Goal: Task Accomplishment & Management: Manage account settings

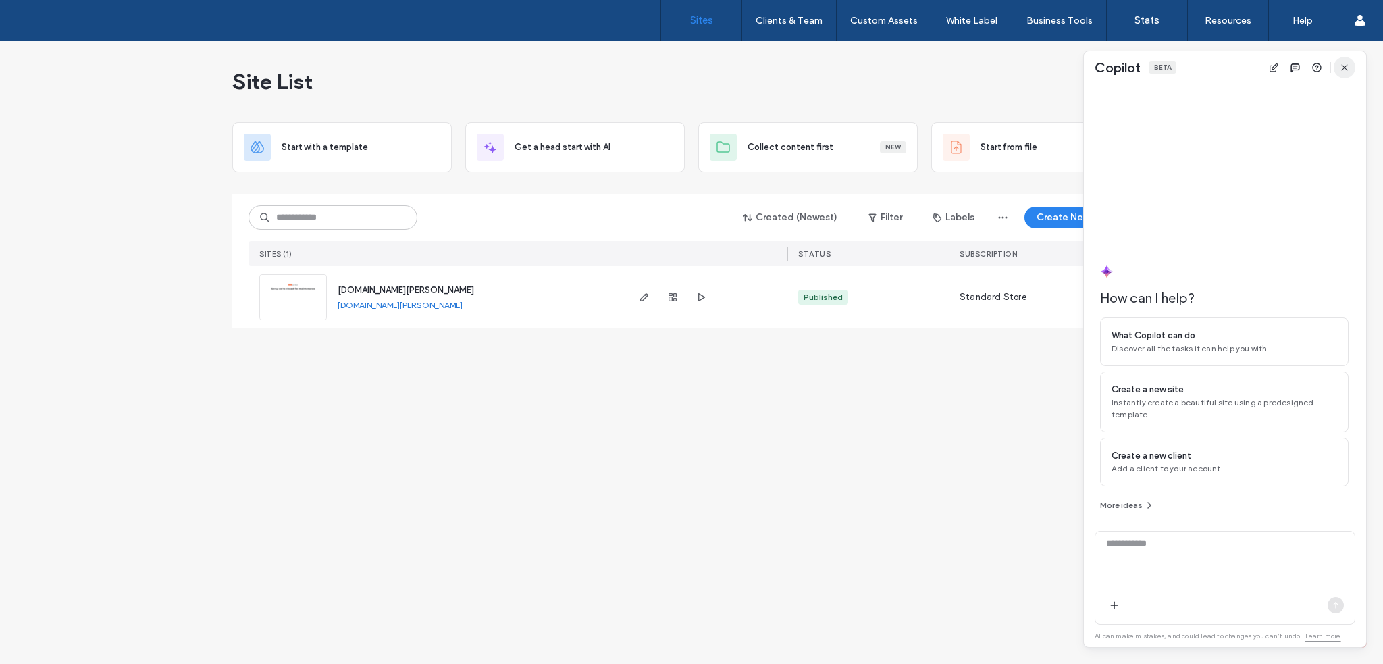
click at [1351, 63] on span "button" at bounding box center [1345, 68] width 22 height 22
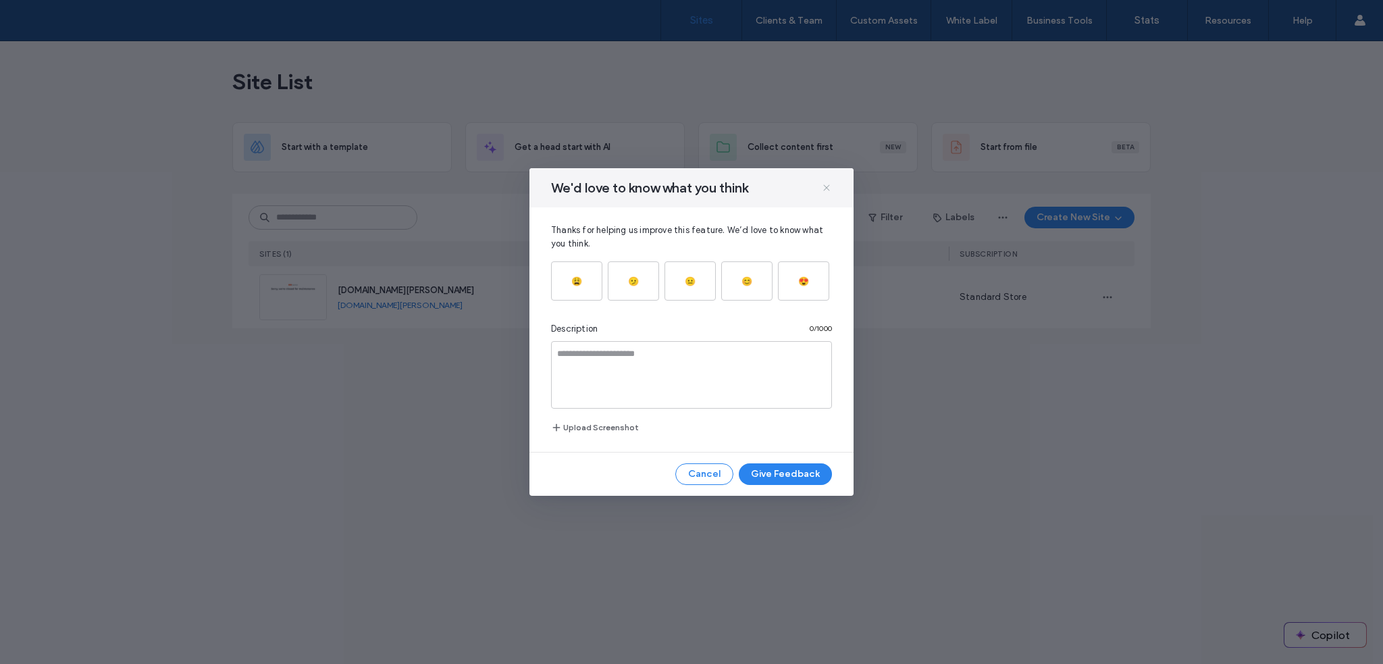
click at [827, 189] on icon at bounding box center [826, 187] width 11 height 11
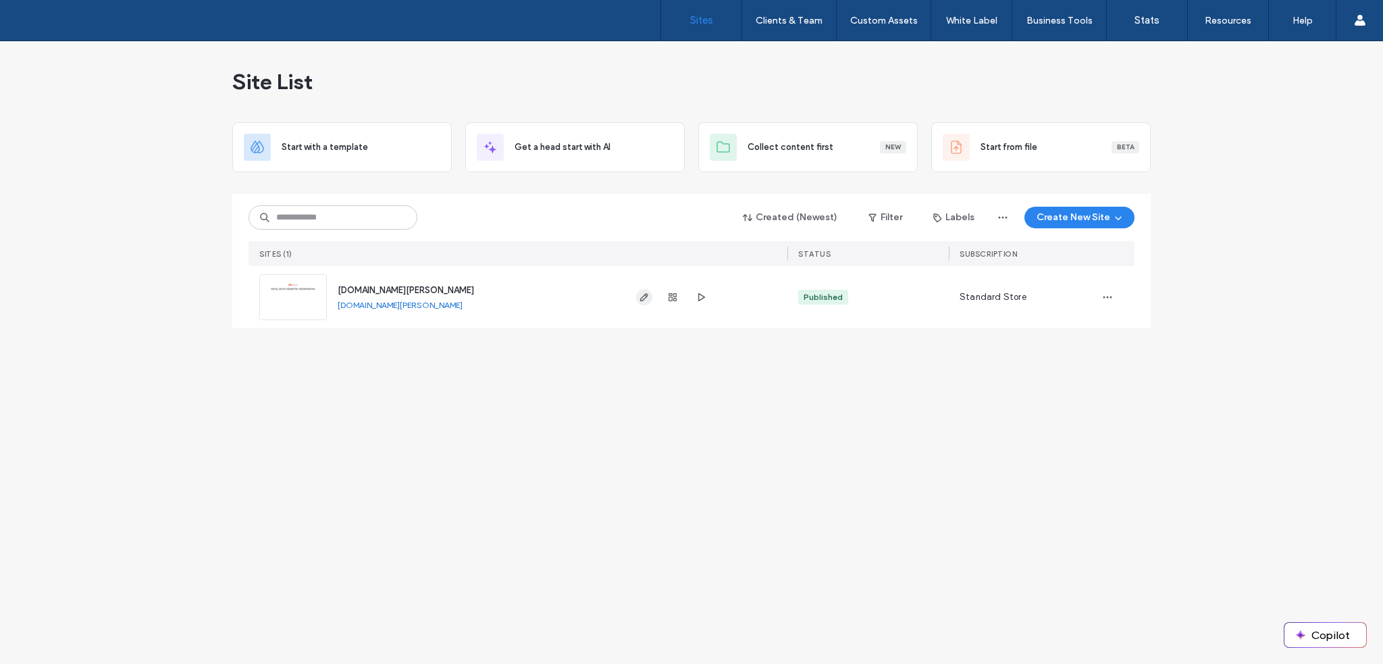
click at [646, 301] on icon "button" at bounding box center [644, 297] width 11 height 11
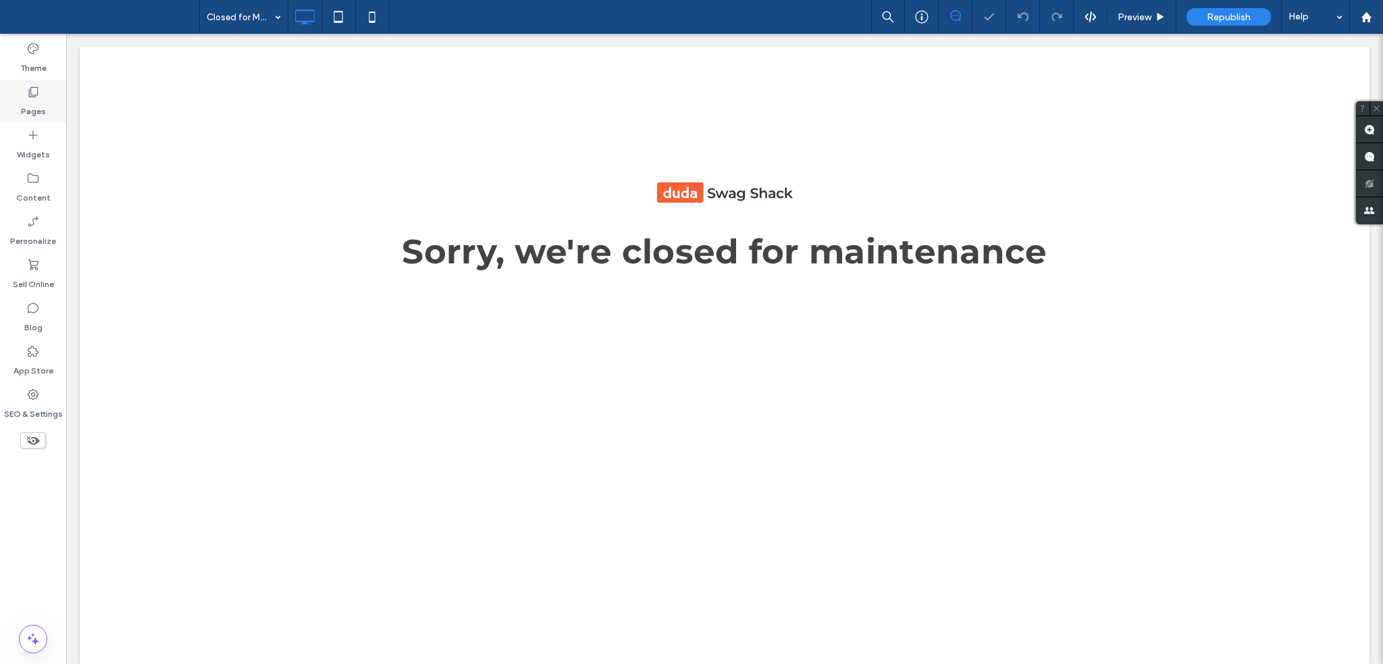
click at [38, 102] on label "Pages" at bounding box center [33, 108] width 25 height 19
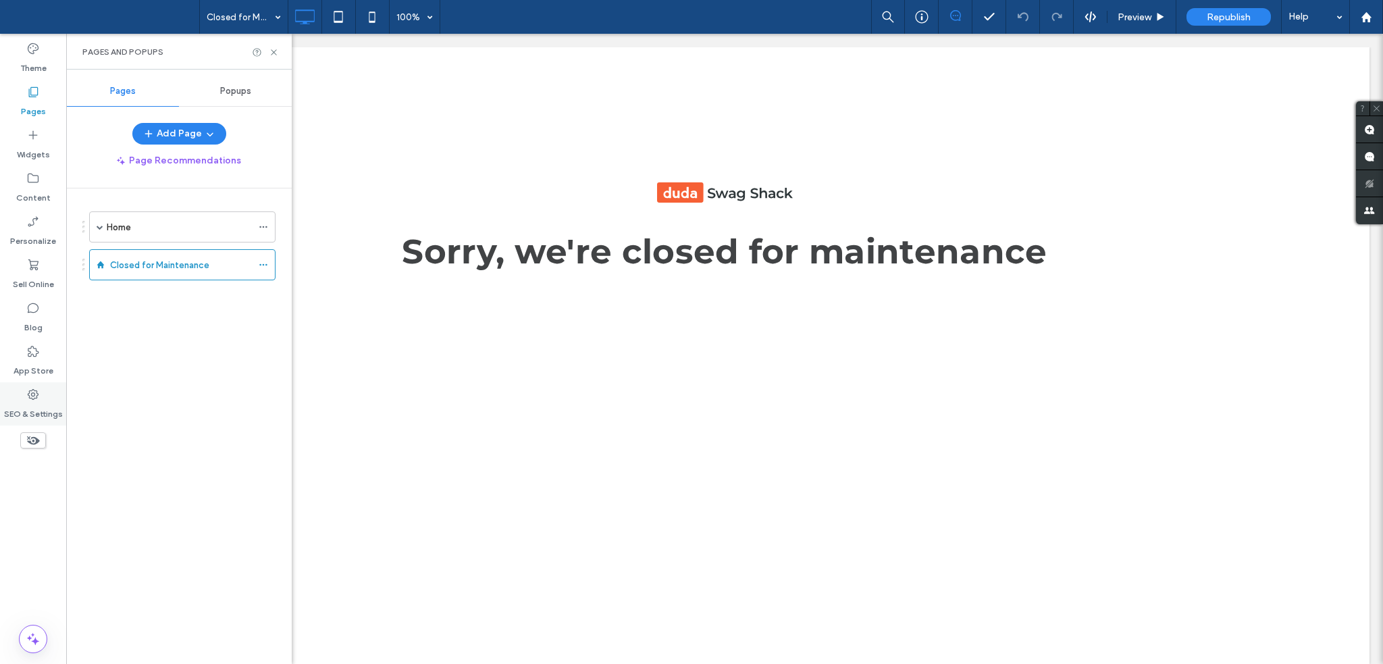
click at [19, 395] on div "SEO & Settings" at bounding box center [33, 403] width 66 height 43
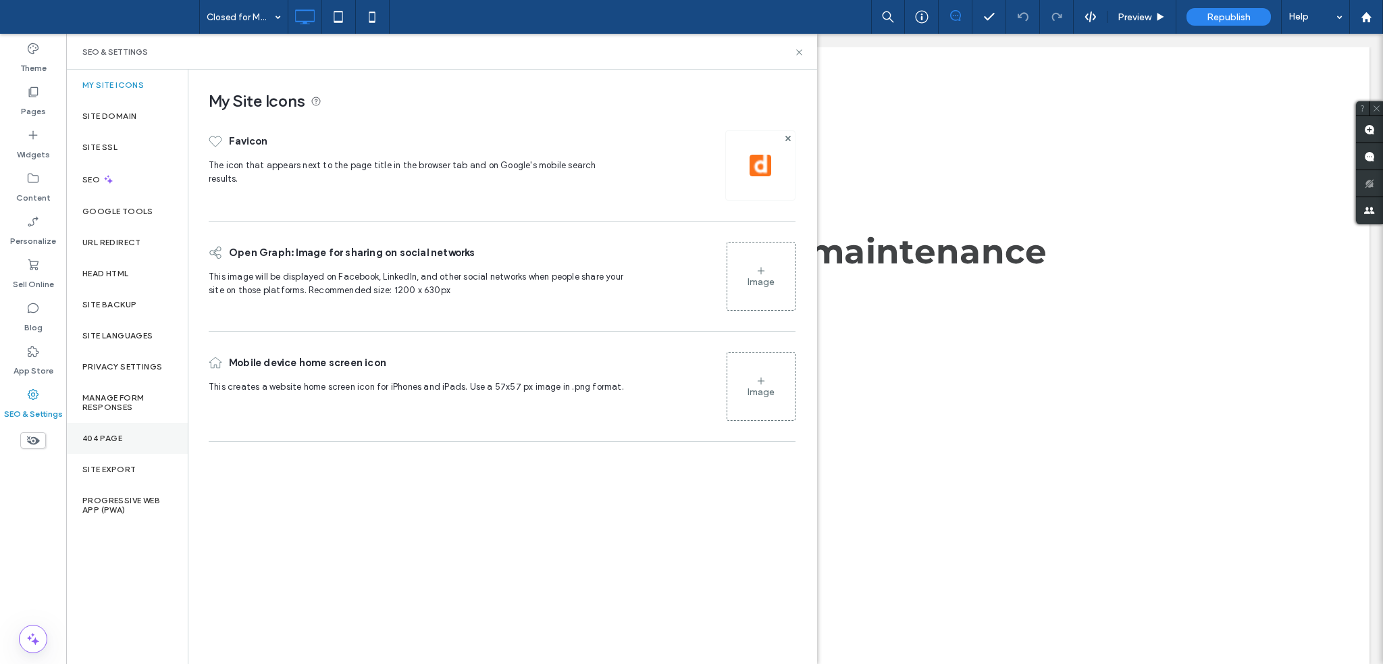
click at [140, 441] on div "404 Page" at bounding box center [127, 438] width 122 height 31
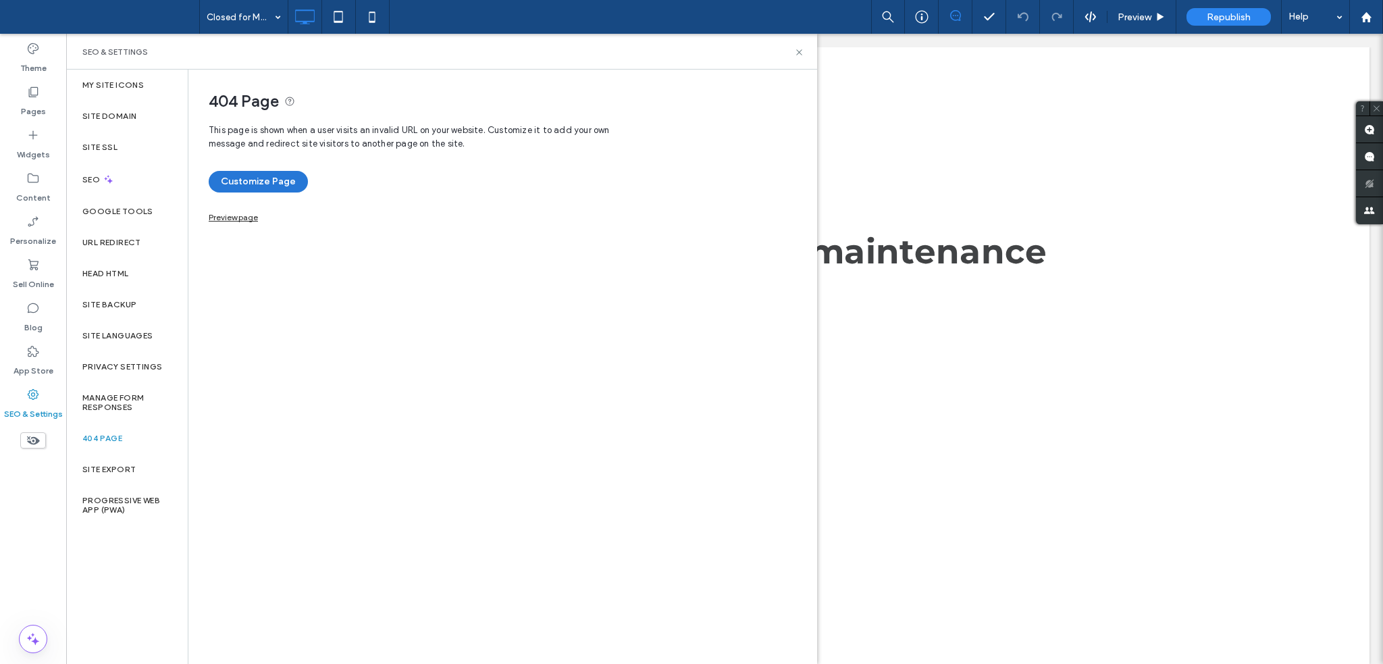
click at [276, 180] on button "Customize Page" at bounding box center [258, 182] width 99 height 22
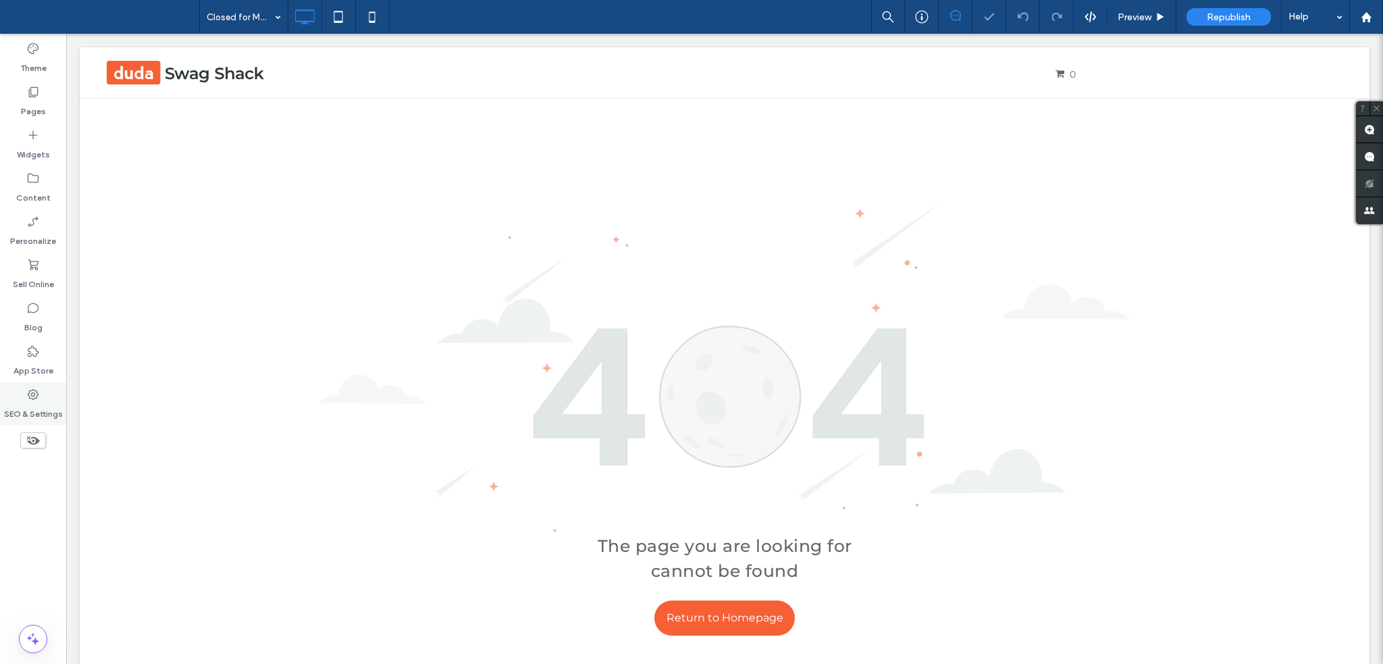
click at [34, 406] on label "SEO & Settings" at bounding box center [33, 410] width 59 height 19
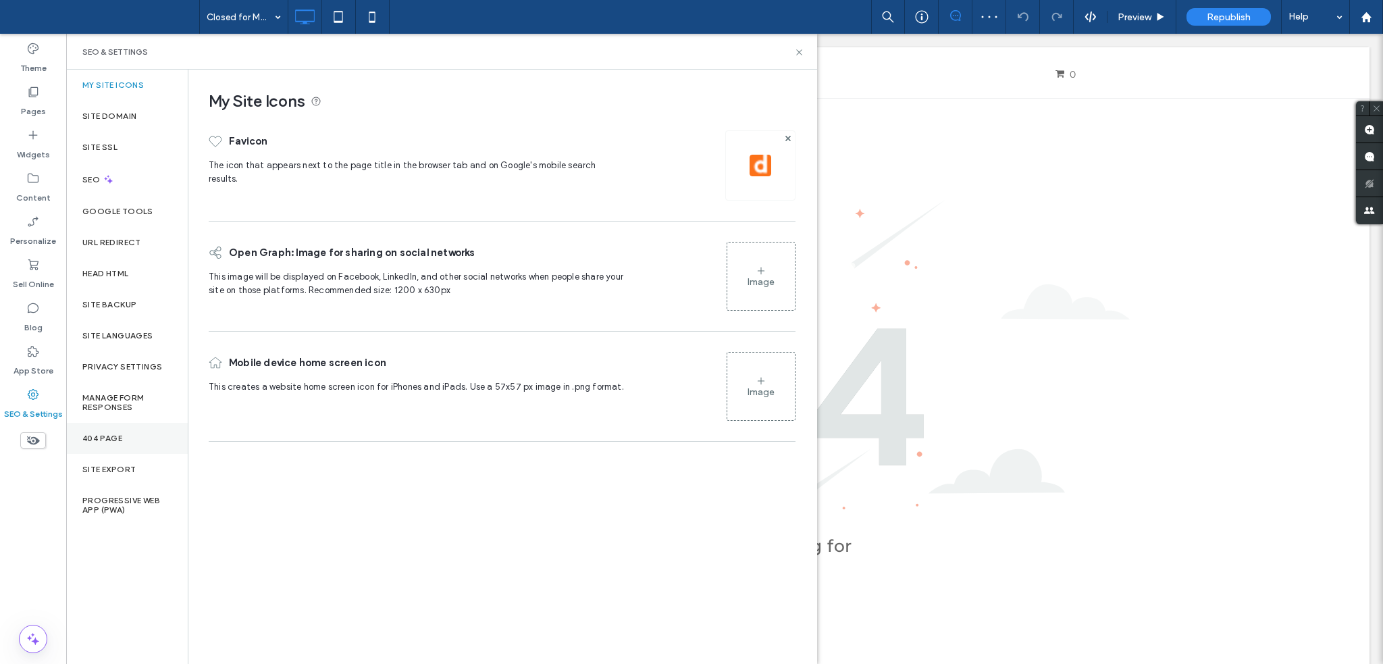
click at [118, 434] on label "404 Page" at bounding box center [102, 438] width 40 height 9
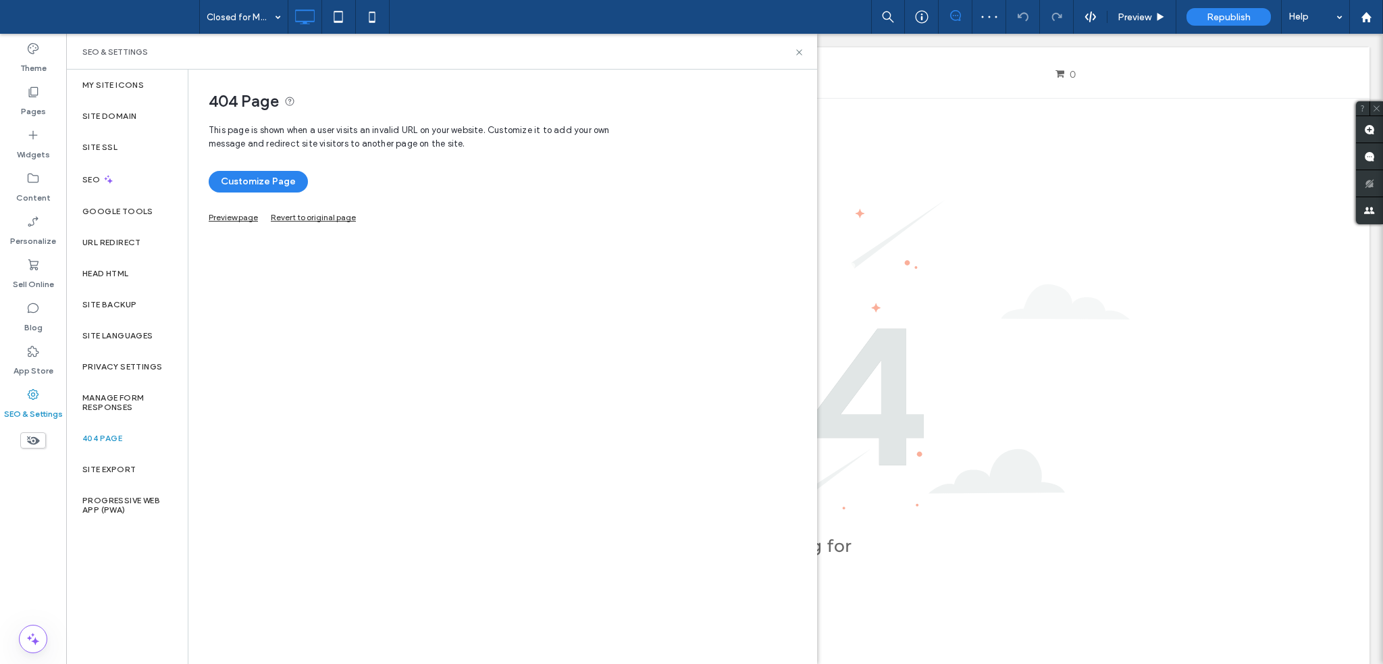
click at [236, 214] on link "Preview page" at bounding box center [233, 215] width 49 height 7
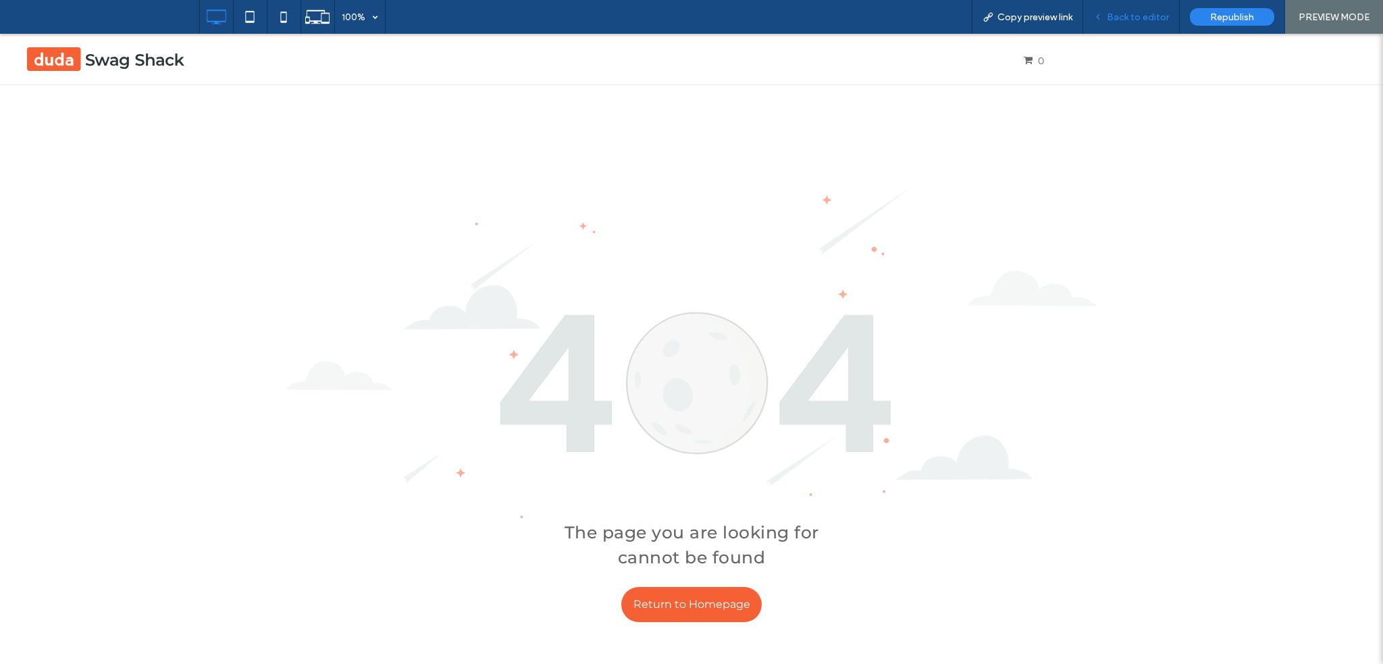
click at [1143, 9] on div "Back to editor" at bounding box center [1131, 17] width 97 height 34
click at [1129, 20] on span "Back to editor" at bounding box center [1138, 16] width 62 height 11
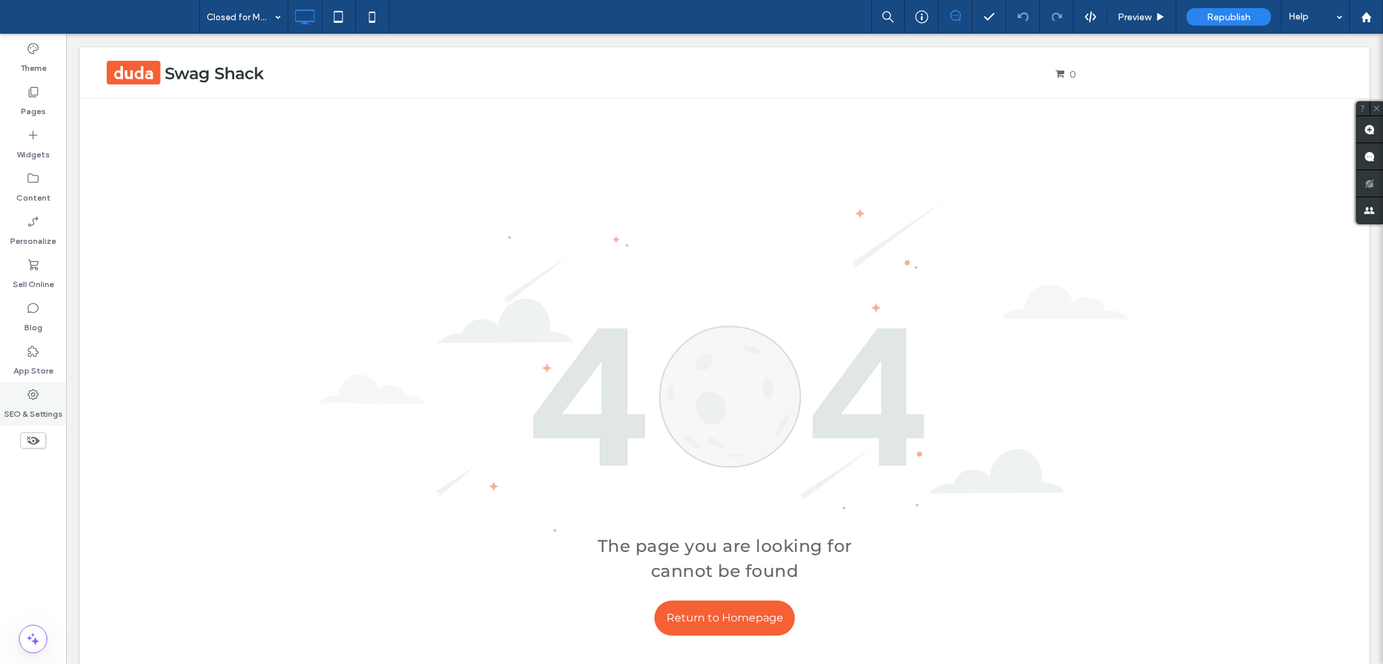
click at [38, 400] on icon at bounding box center [33, 395] width 14 height 14
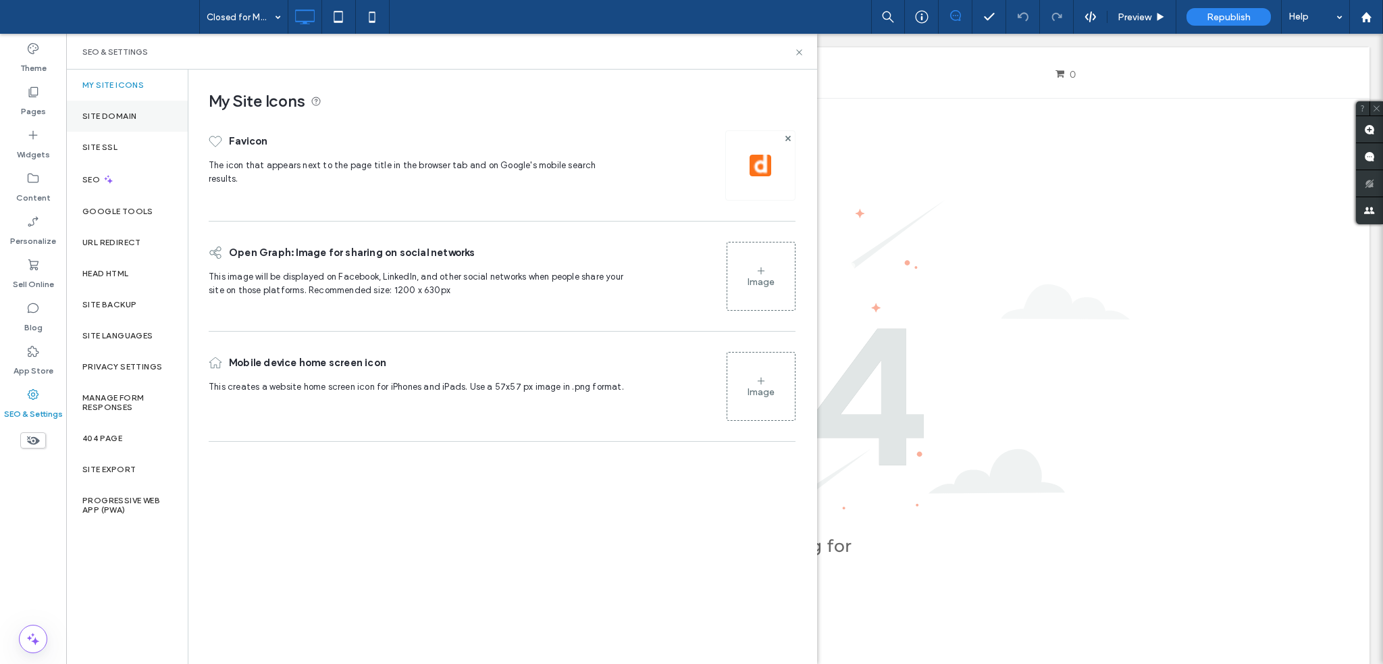
click at [101, 113] on label "Site Domain" at bounding box center [109, 115] width 54 height 9
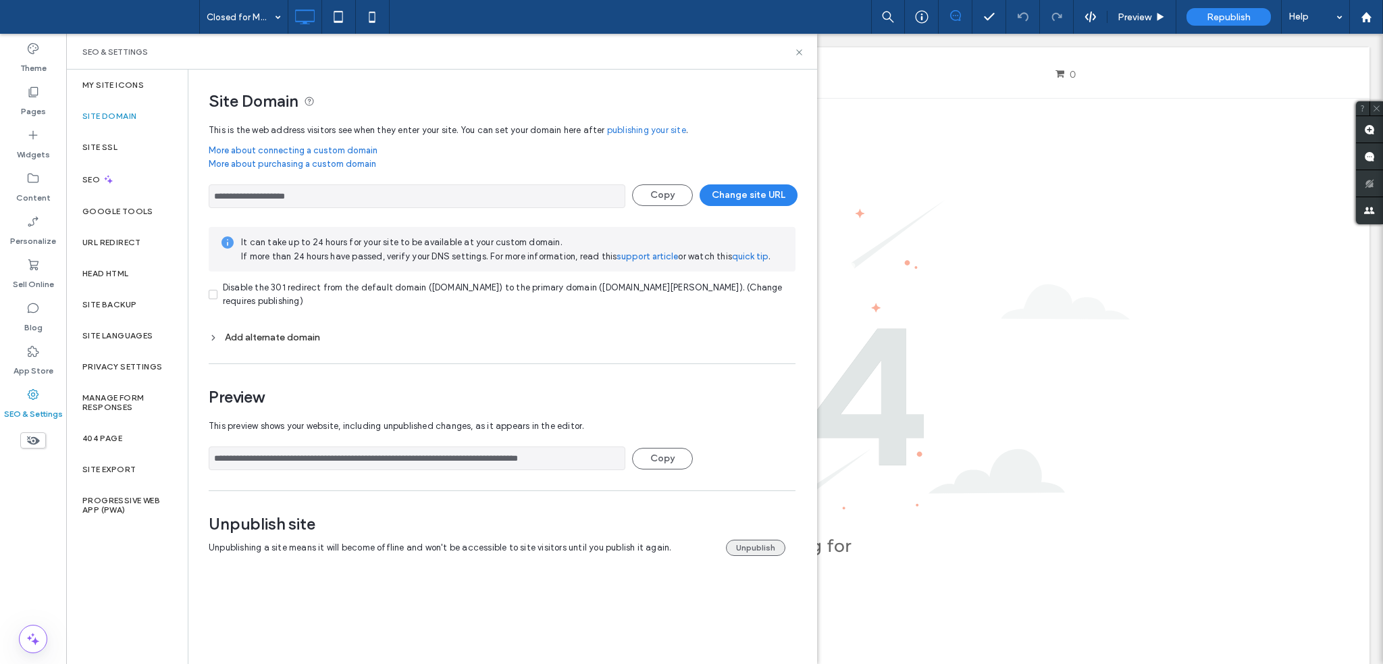
click at [751, 549] on button "Unpublish" at bounding box center [755, 548] width 59 height 16
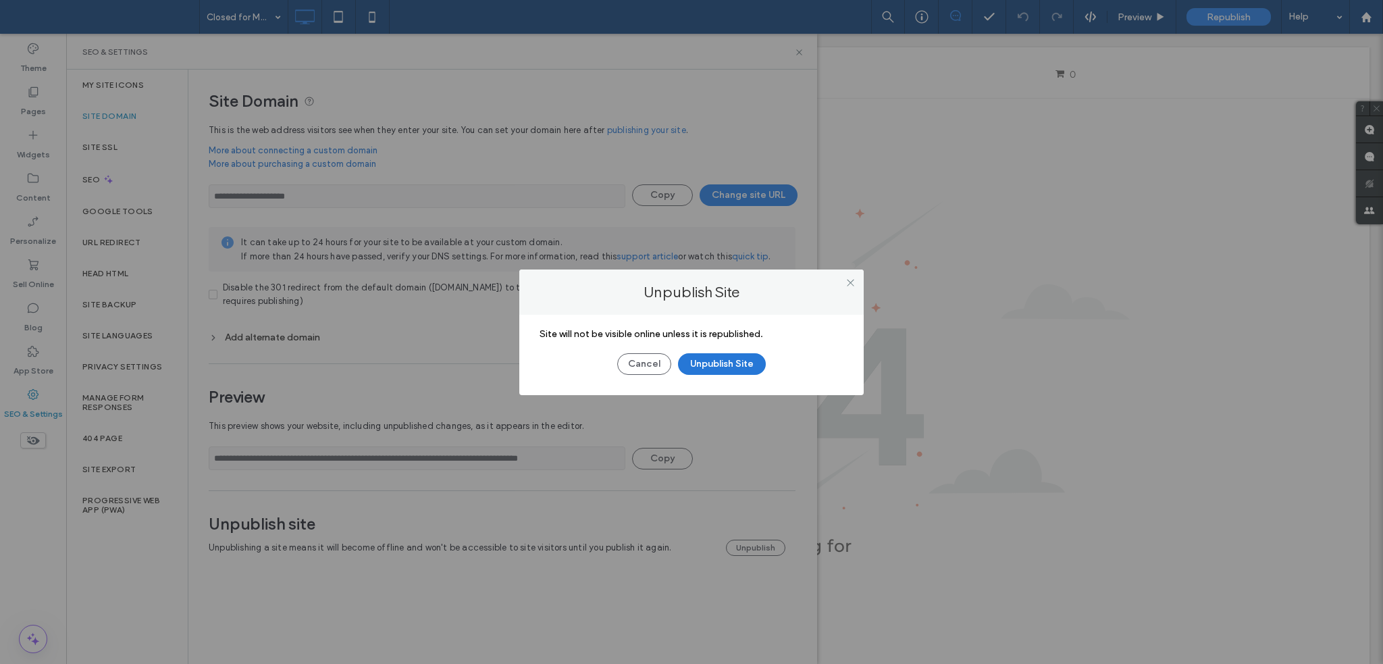
click at [713, 367] on button "Unpublish Site" at bounding box center [722, 364] width 88 height 22
